Goal: Task Accomplishment & Management: Manage account settings

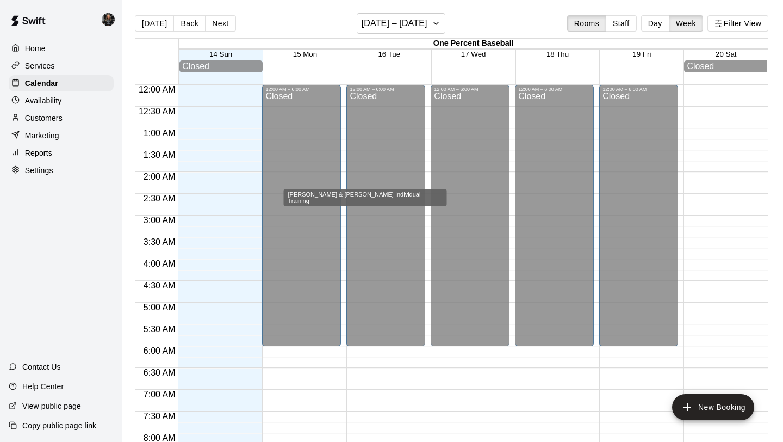
scroll to position [663, 0]
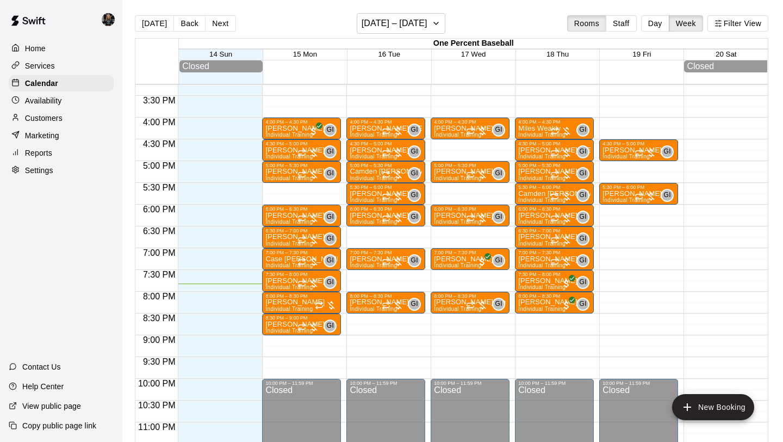
click at [36, 122] on p "Customers" at bounding box center [44, 118] width 38 height 11
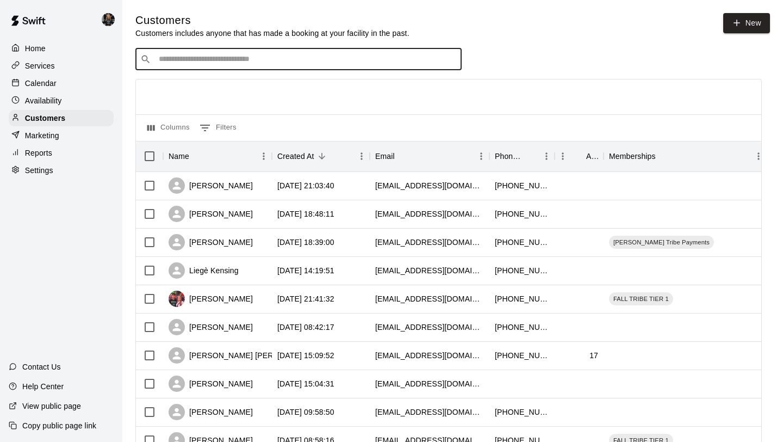
click at [202, 60] on input "Search customers by name or email" at bounding box center [306, 59] width 301 height 11
type input "****"
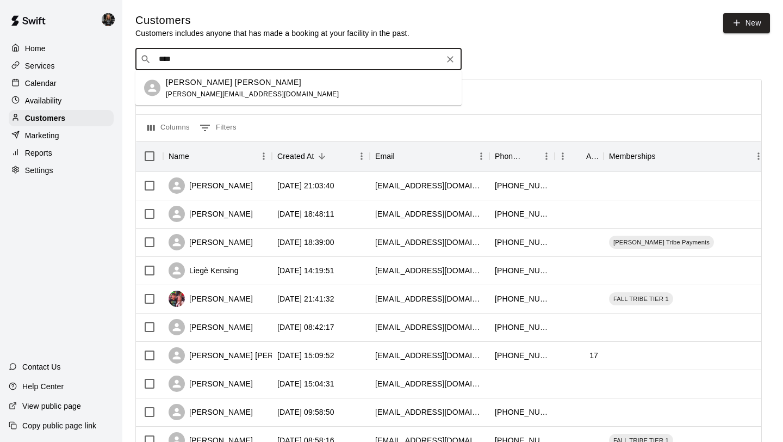
click at [202, 87] on div "[PERSON_NAME] O’Bryant [EMAIL_ADDRESS][DOMAIN_NAME]" at bounding box center [252, 87] width 173 height 23
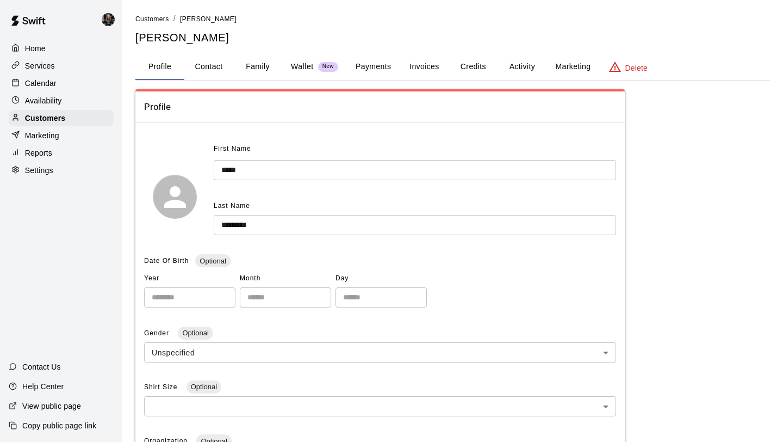
click at [375, 68] on button "Payments" at bounding box center [373, 67] width 53 height 26
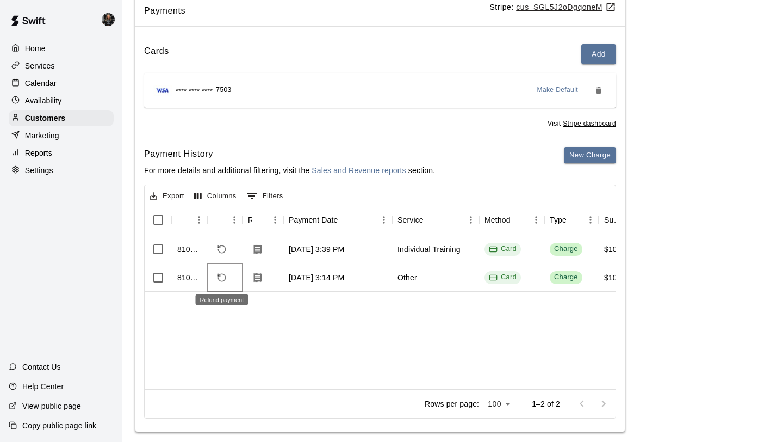
click at [224, 276] on icon "Refund payment" at bounding box center [222, 277] width 10 height 10
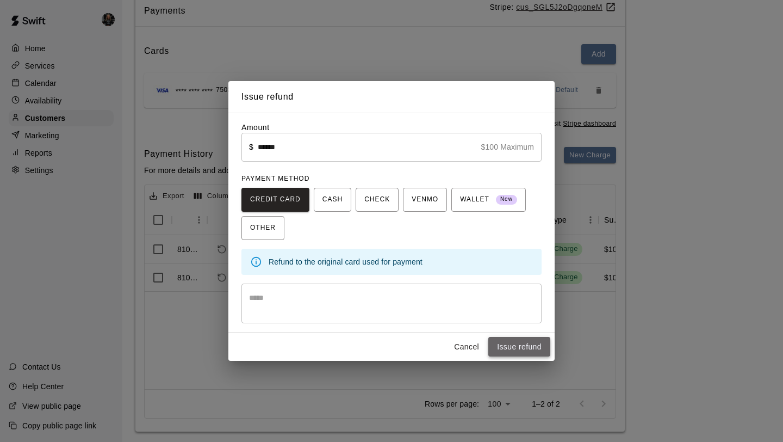
click at [508, 345] on button "Issue refund" at bounding box center [519, 347] width 62 height 20
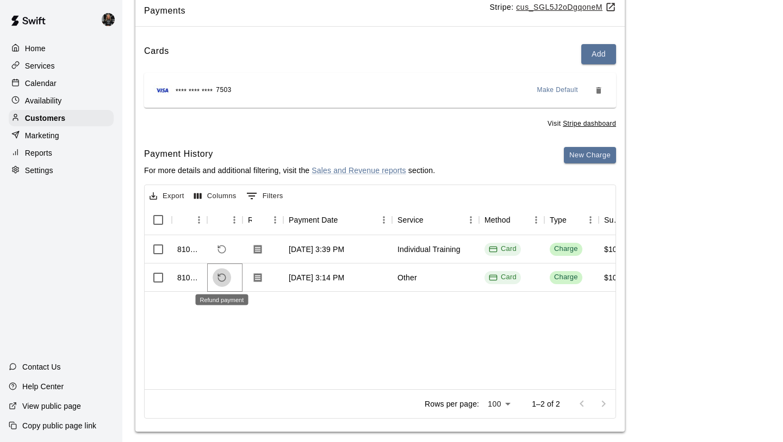
click at [220, 274] on icon "Refund payment" at bounding box center [222, 278] width 8 height 8
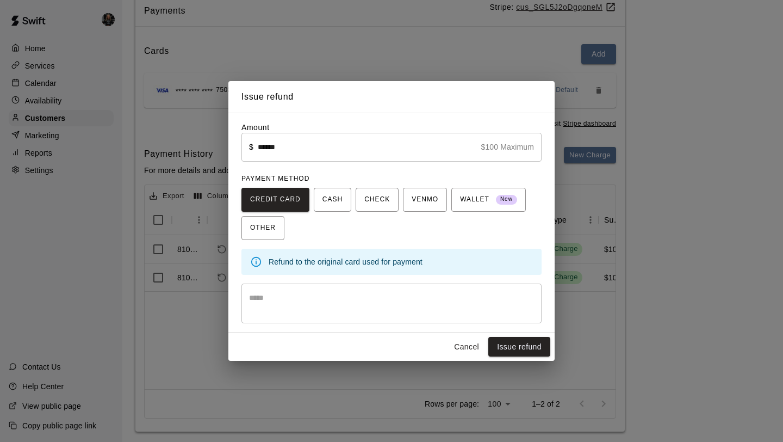
click at [516, 350] on button "Issue refund" at bounding box center [519, 347] width 62 height 20
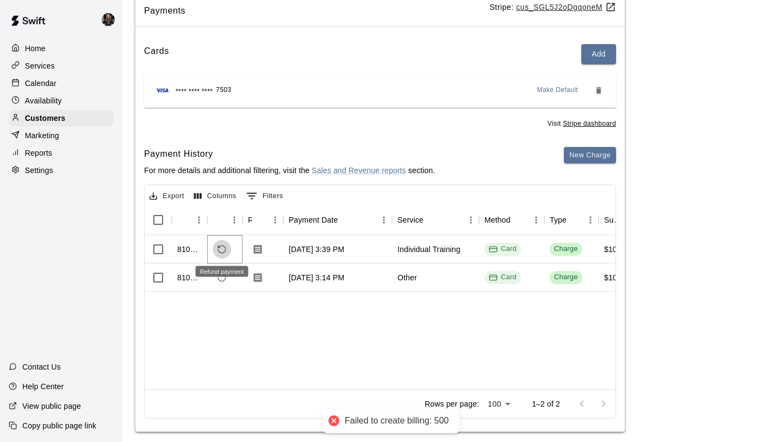
click at [221, 251] on icon "Refund payment" at bounding box center [222, 249] width 10 height 10
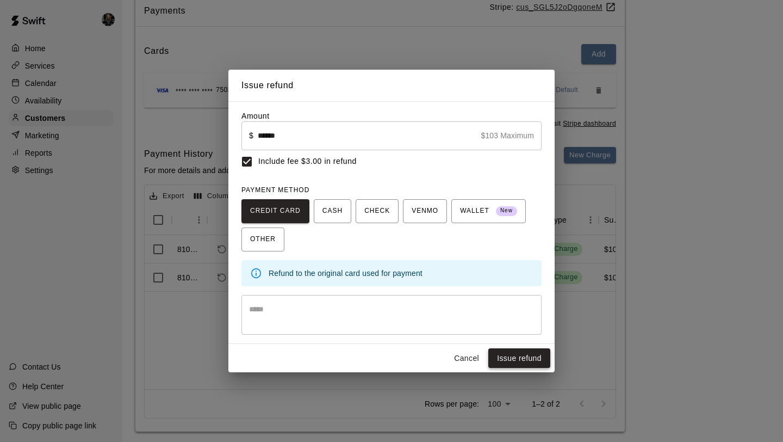
click at [516, 350] on button "Issue refund" at bounding box center [519, 358] width 62 height 20
